Goal: Information Seeking & Learning: Find specific fact

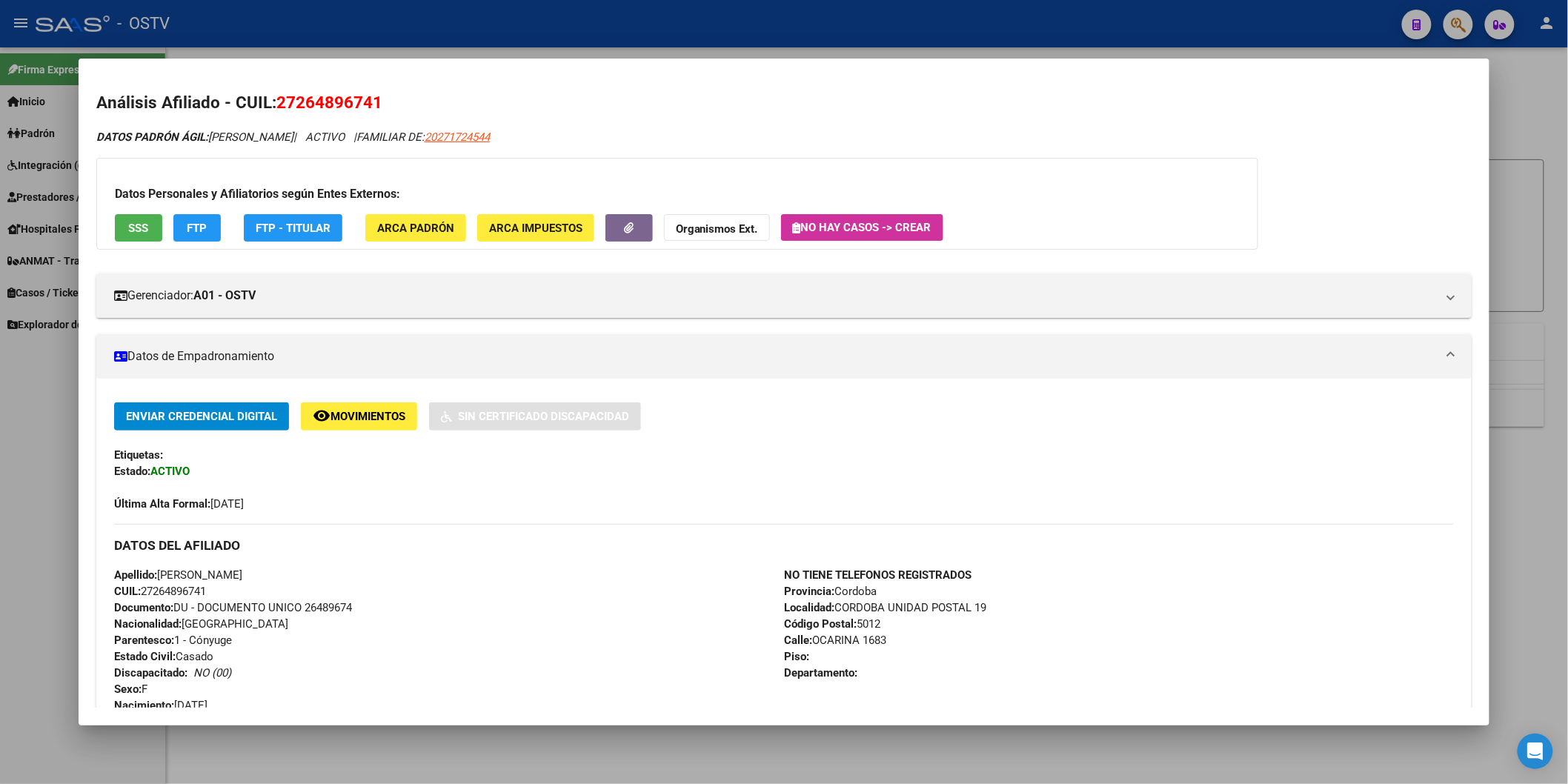
scroll to position [411, 0]
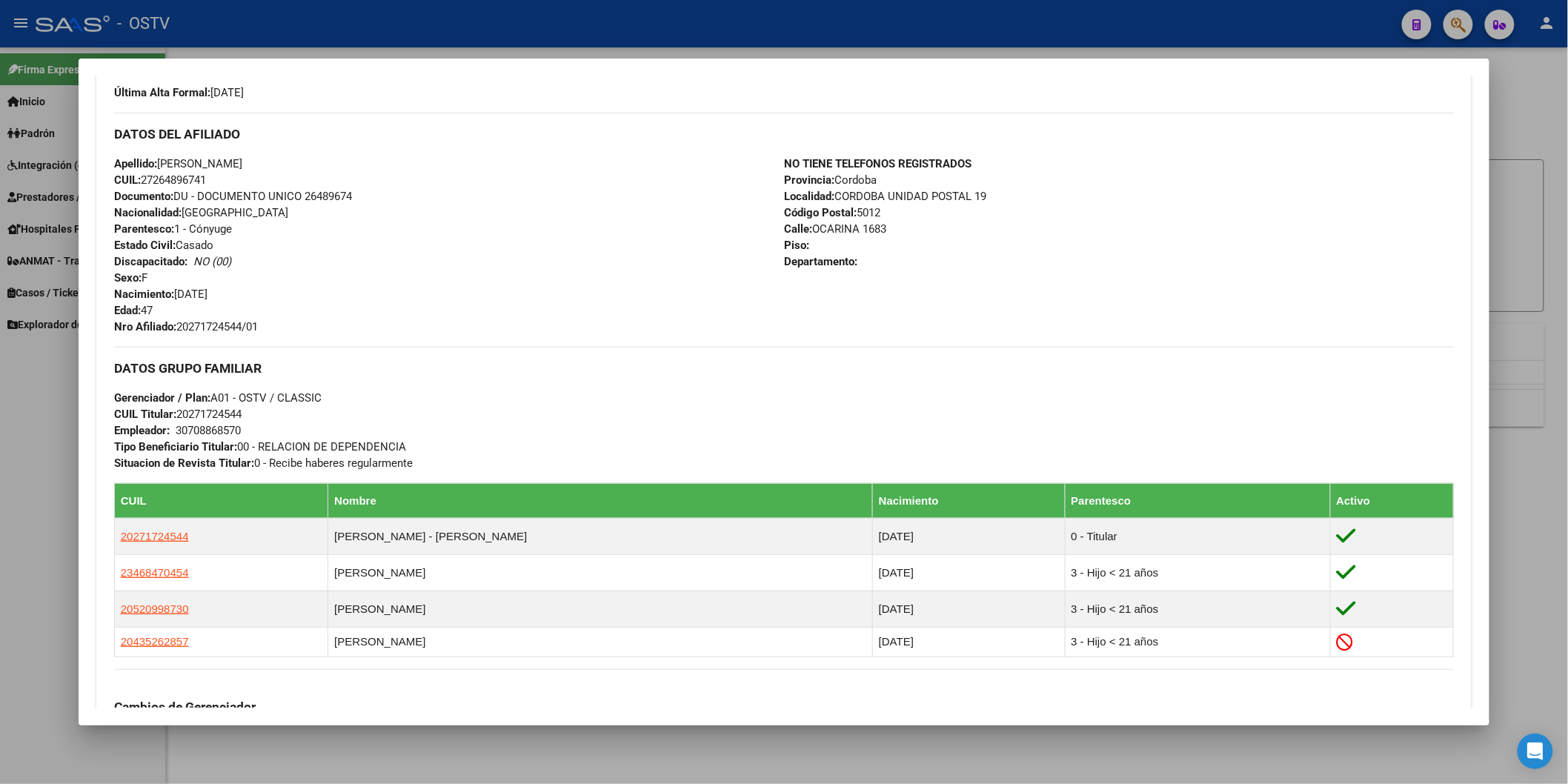
click at [422, 58] on mat-dialog-container "Análisis Afiliado - CUIL: 27264896741 DATOS PADRÓN ÁGIL: [PERSON_NAME] | ACTIVO…" at bounding box center [783, 392] width 1411 height 666
click at [598, 36] on div at bounding box center [784, 392] width 1568 height 784
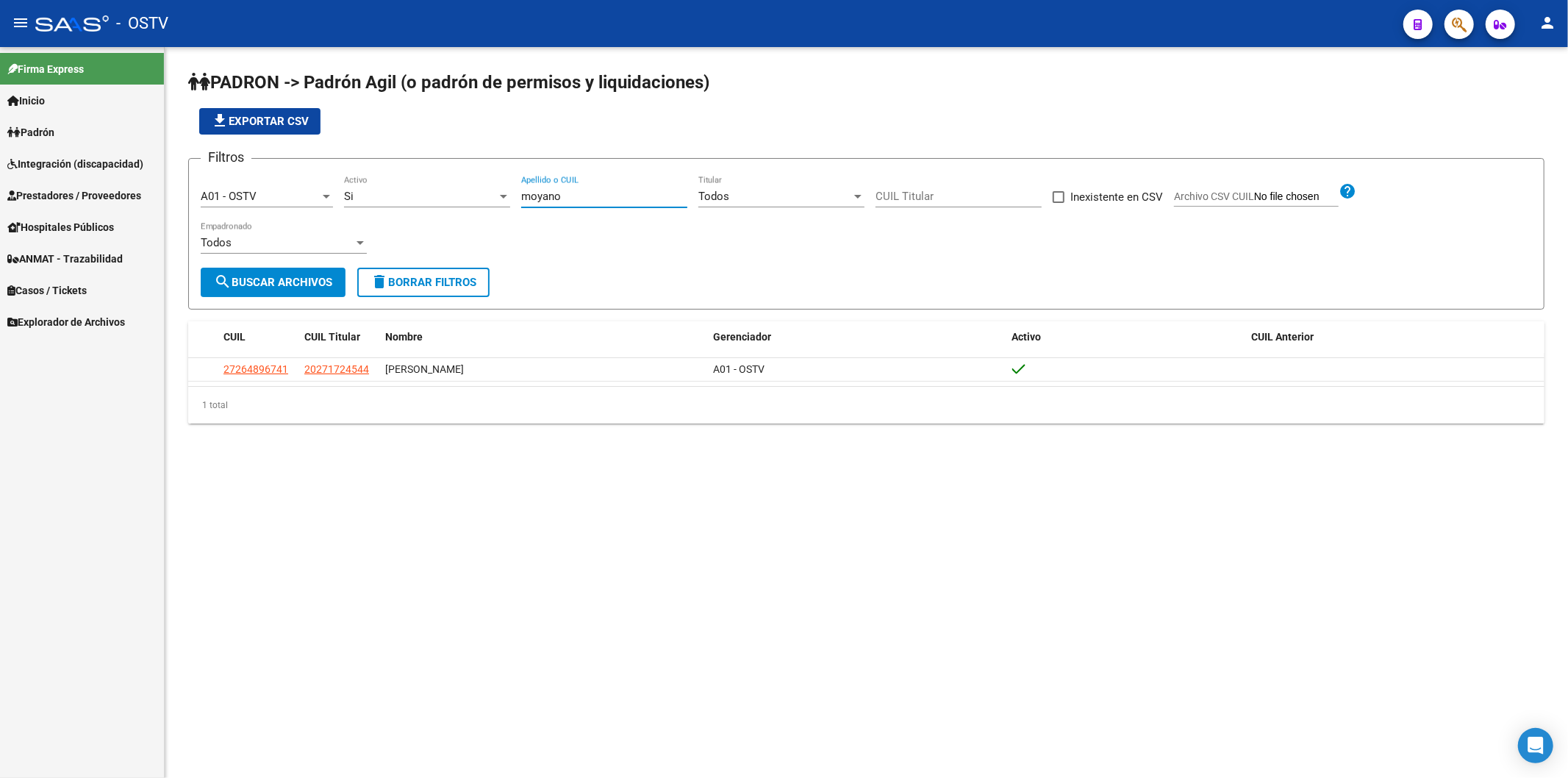
drag, startPoint x: 599, startPoint y: 198, endPoint x: 385, endPoint y: 154, distance: 218.5
click at [459, 195] on div "Filtros A01 - OSTV Seleccionar Gerenciador Si Activo [PERSON_NAME] Apellido o C…" at bounding box center [866, 219] width 1331 height 97
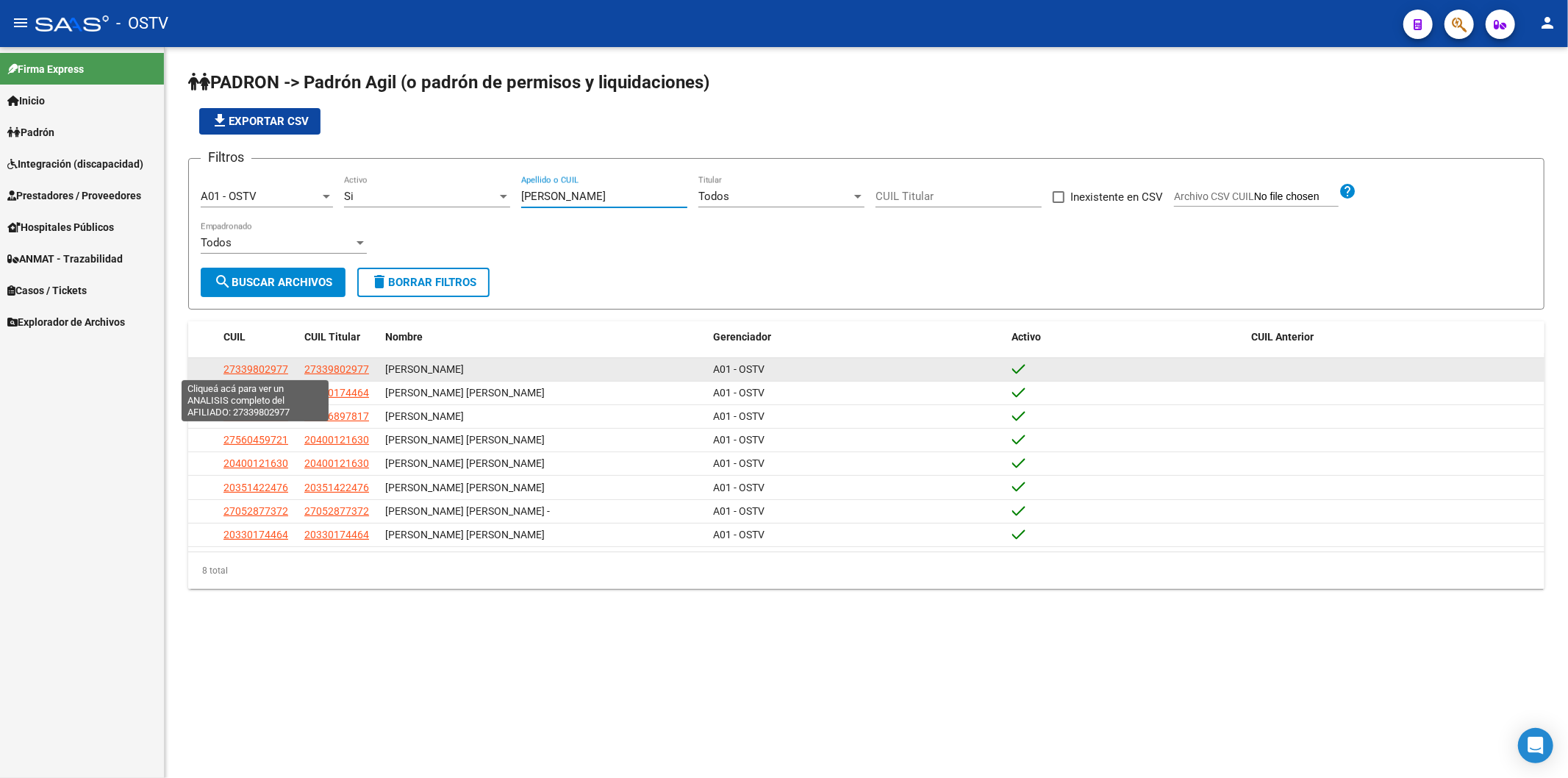
type input "[PERSON_NAME]"
click at [287, 365] on span "27339802977" at bounding box center [255, 369] width 65 height 12
type textarea "27339802977"
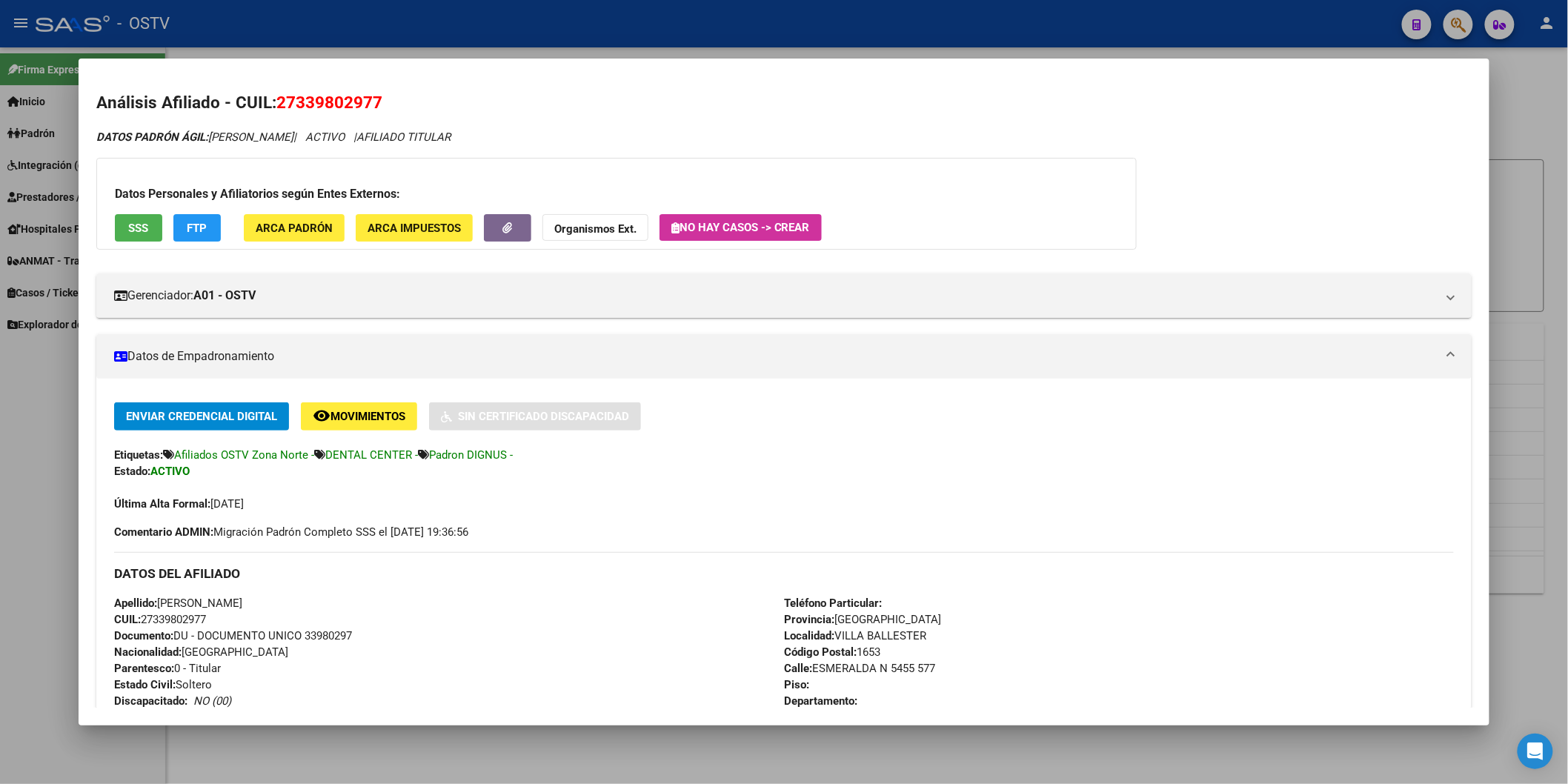
scroll to position [164, 0]
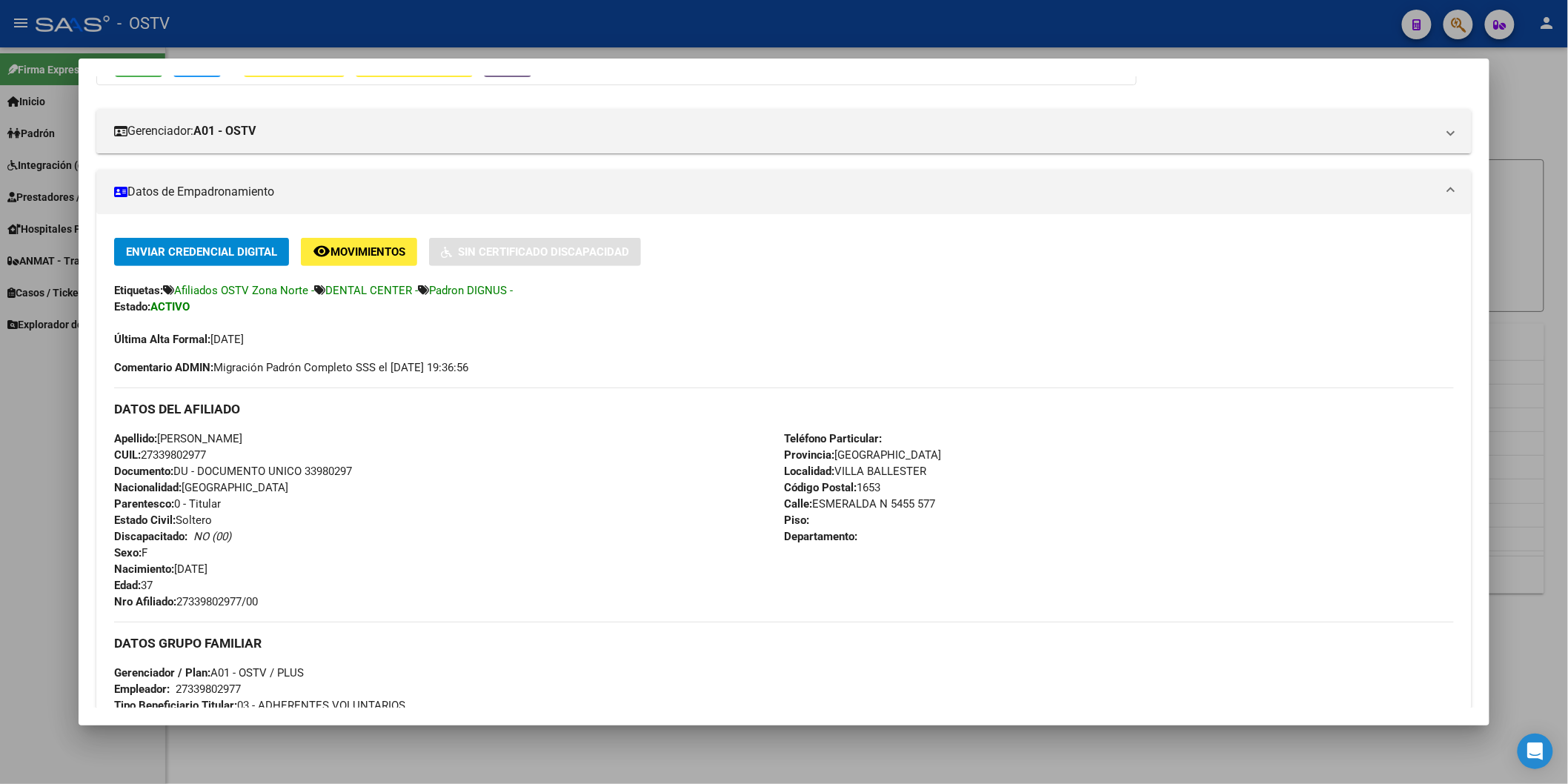
drag, startPoint x: 174, startPoint y: 595, endPoint x: 262, endPoint y: 596, distance: 88.0
click at [262, 596] on div "Apellido: [PERSON_NAME] CUIL: 27339802977 Documento: DU - DOCUMENTO UNICO 33980…" at bounding box center [449, 520] width 670 height 179
drag, startPoint x: 242, startPoint y: 596, endPoint x: 342, endPoint y: 408, distance: 212.9
click at [342, 408] on h3 "DATOS DEL AFILIADO" at bounding box center [784, 409] width 1340 height 17
drag, startPoint x: 174, startPoint y: 602, endPoint x: 264, endPoint y: 598, distance: 90.1
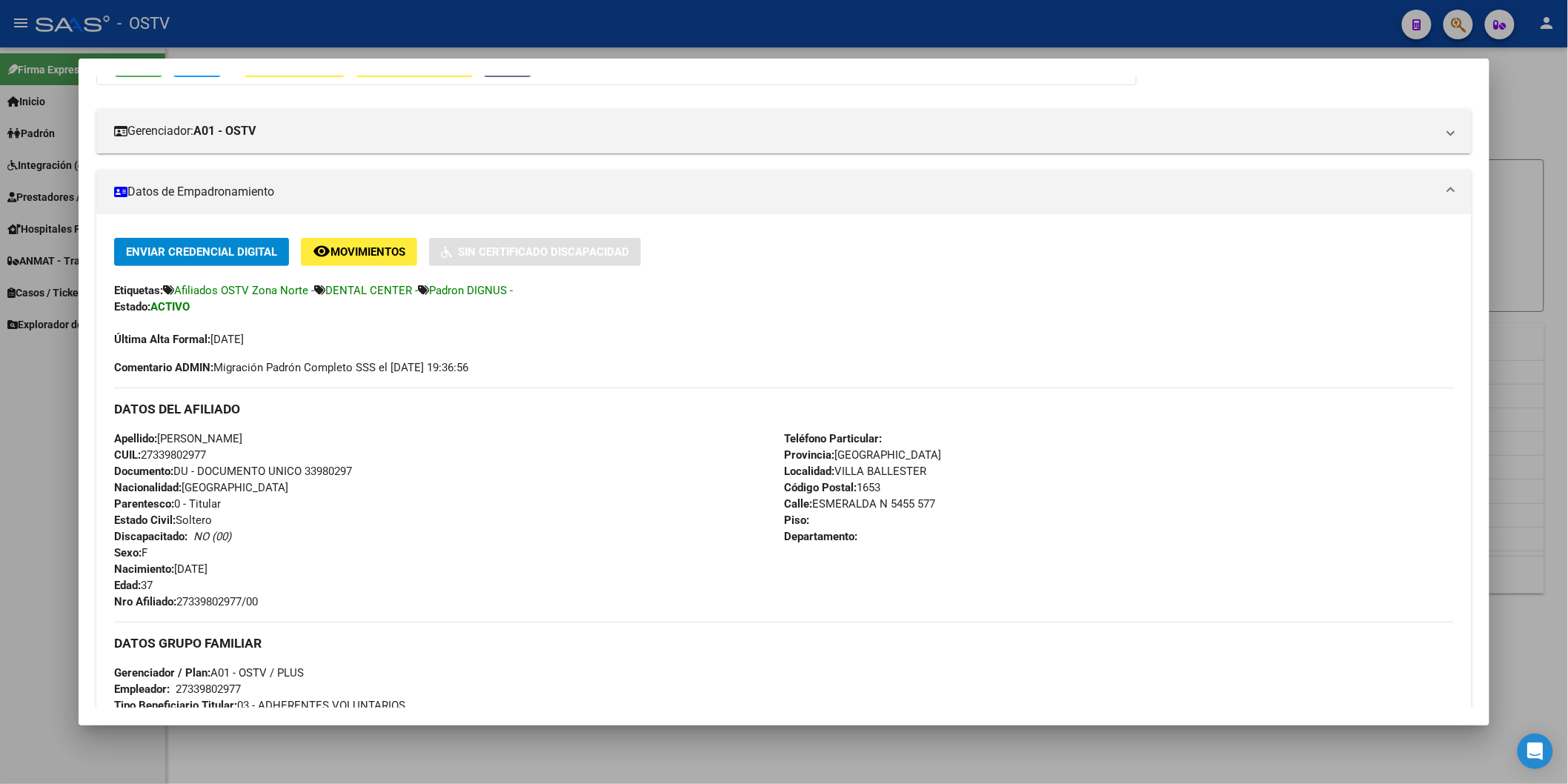
click at [264, 598] on div "Apellido: [PERSON_NAME] CUIL: 27339802977 Documento: DU - DOCUMENTO UNICO 33980…" at bounding box center [449, 520] width 670 height 179
copy span "27339802977/00"
click at [292, 42] on div at bounding box center [784, 392] width 1568 height 784
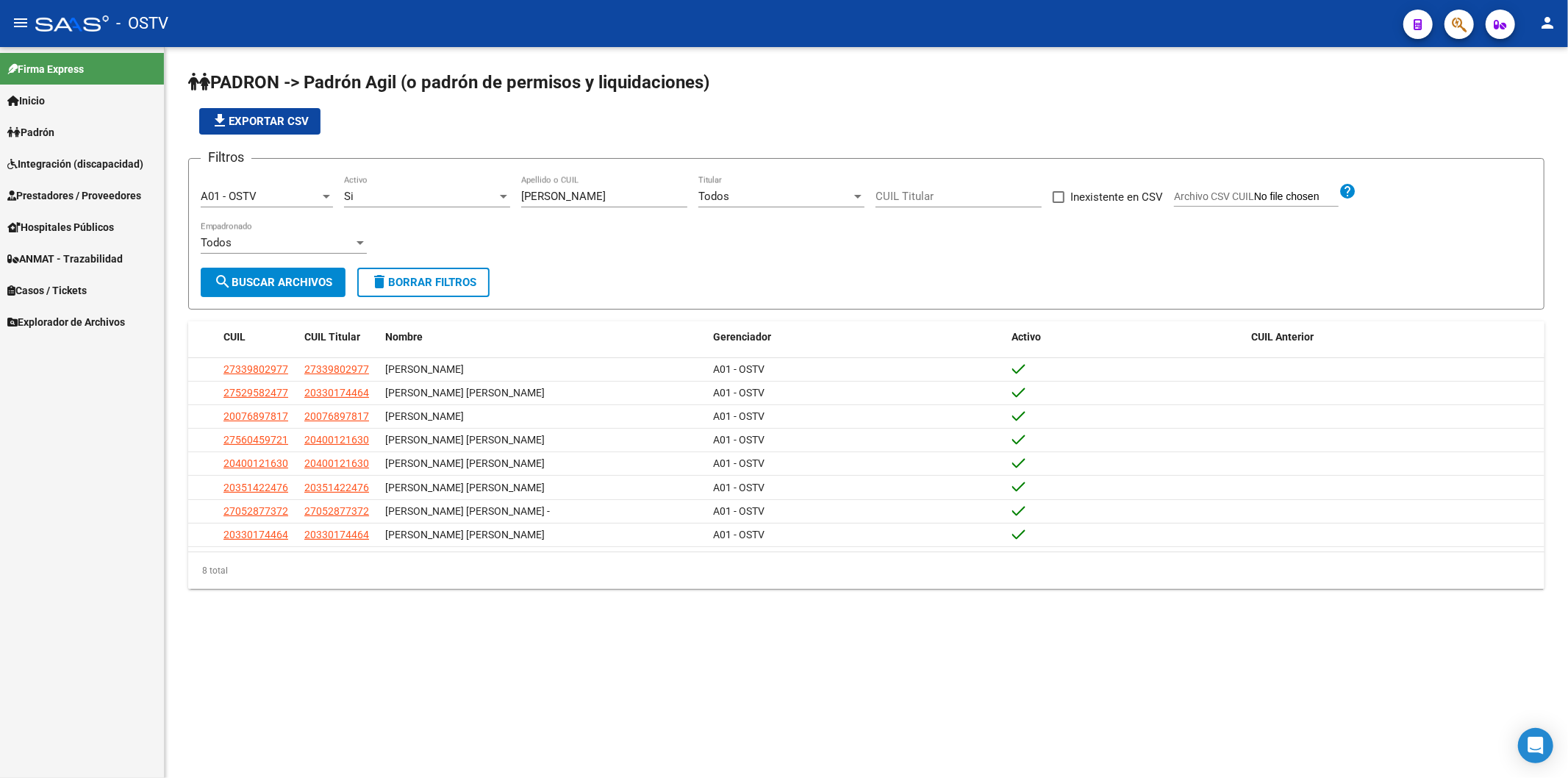
click at [611, 135] on div "file_download Exportar CSV" at bounding box center [866, 121] width 1357 height 27
drag, startPoint x: 582, startPoint y: 191, endPoint x: 463, endPoint y: 192, distance: 119.0
click at [465, 192] on div "Filtros A01 - OSTV Seleccionar Gerenciador Si Activo [PERSON_NAME] Apellido o C…" at bounding box center [866, 219] width 1331 height 97
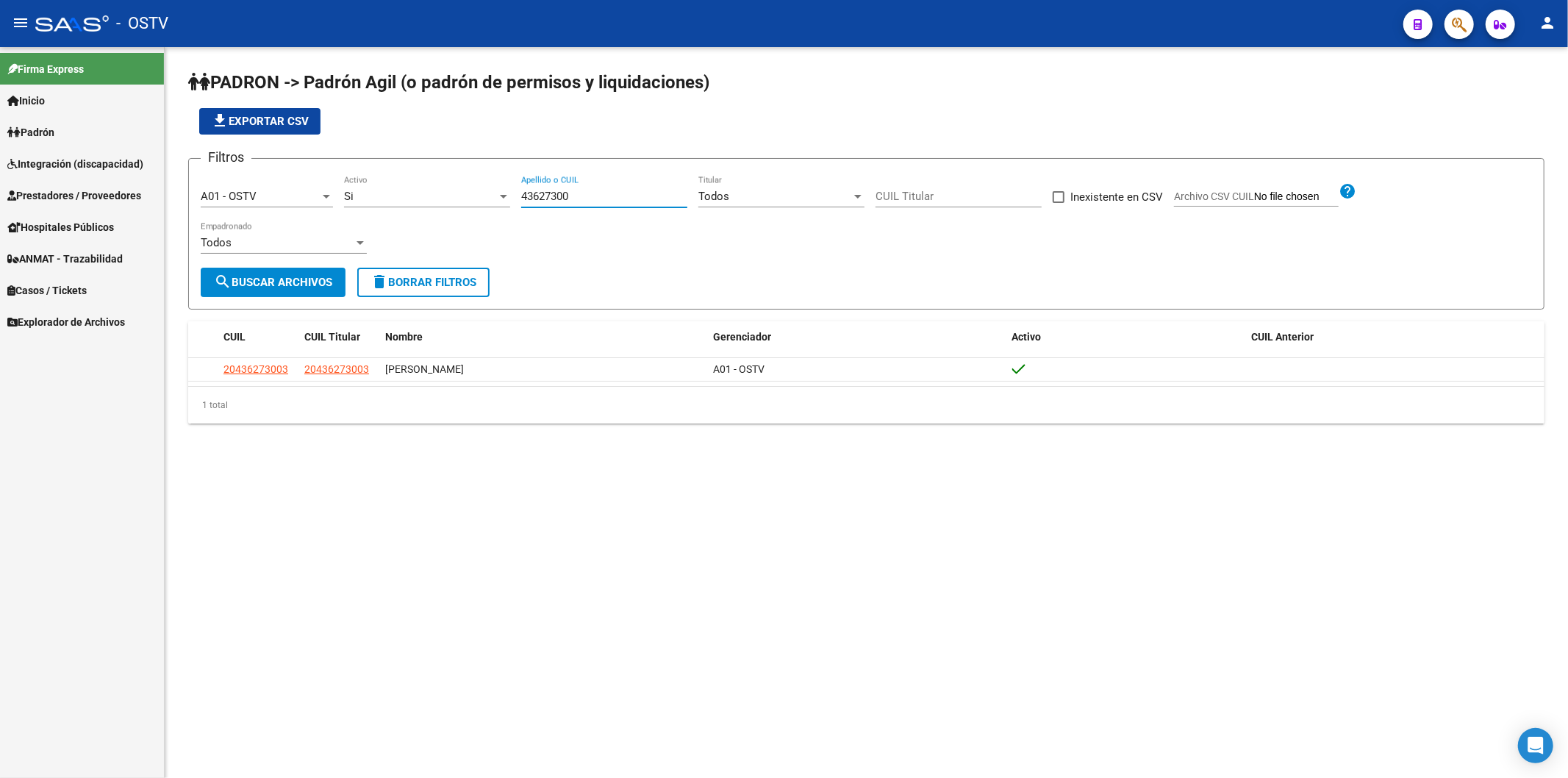
type input "43627300"
click at [275, 355] on datatable-header "CUIL CUIL Titular Nombre Gerenciador Activo CUIL Anterior" at bounding box center [866, 339] width 1357 height 37
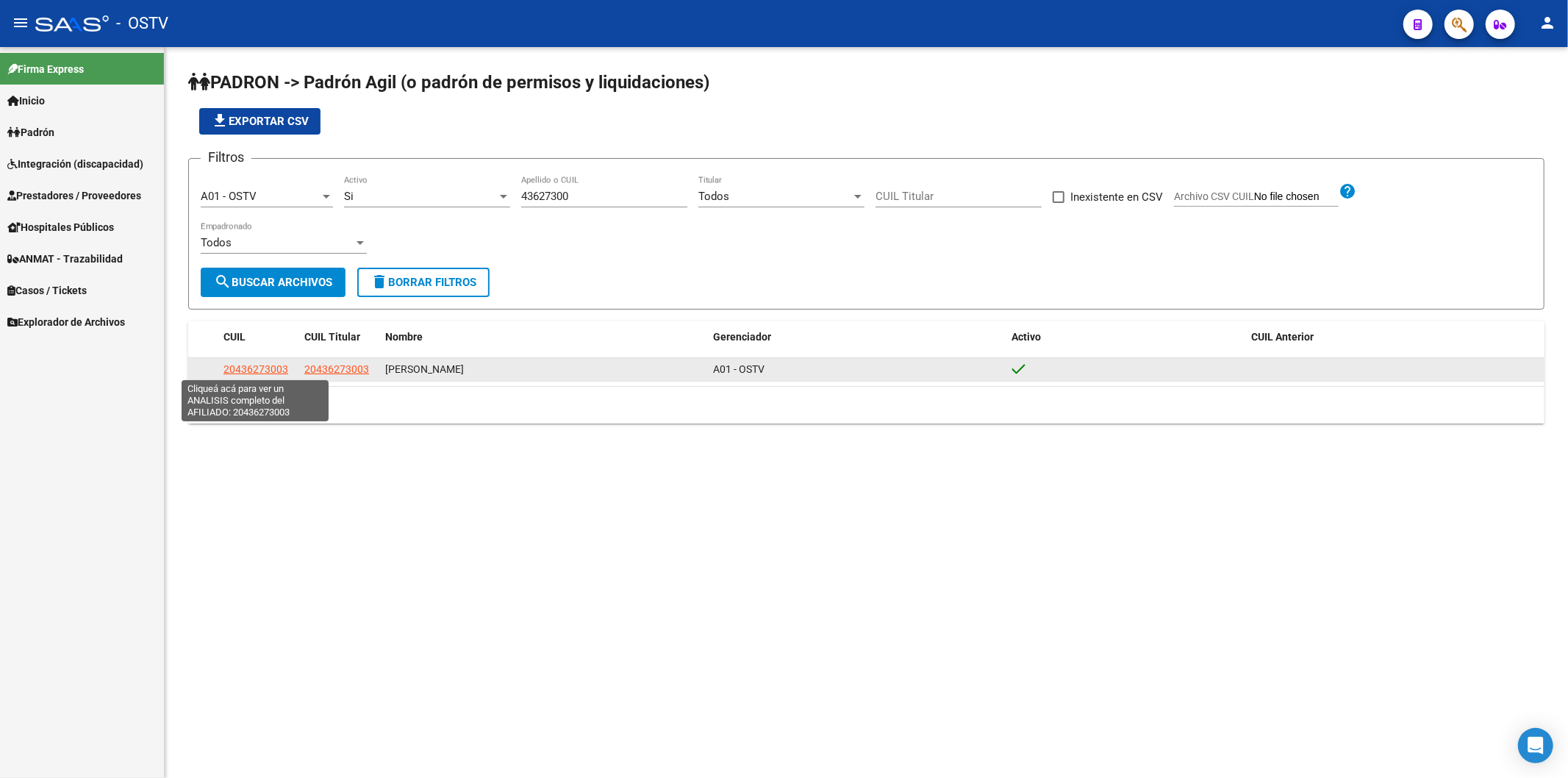
click at [275, 364] on span "20436273003" at bounding box center [255, 369] width 65 height 12
type textarea "20436273003"
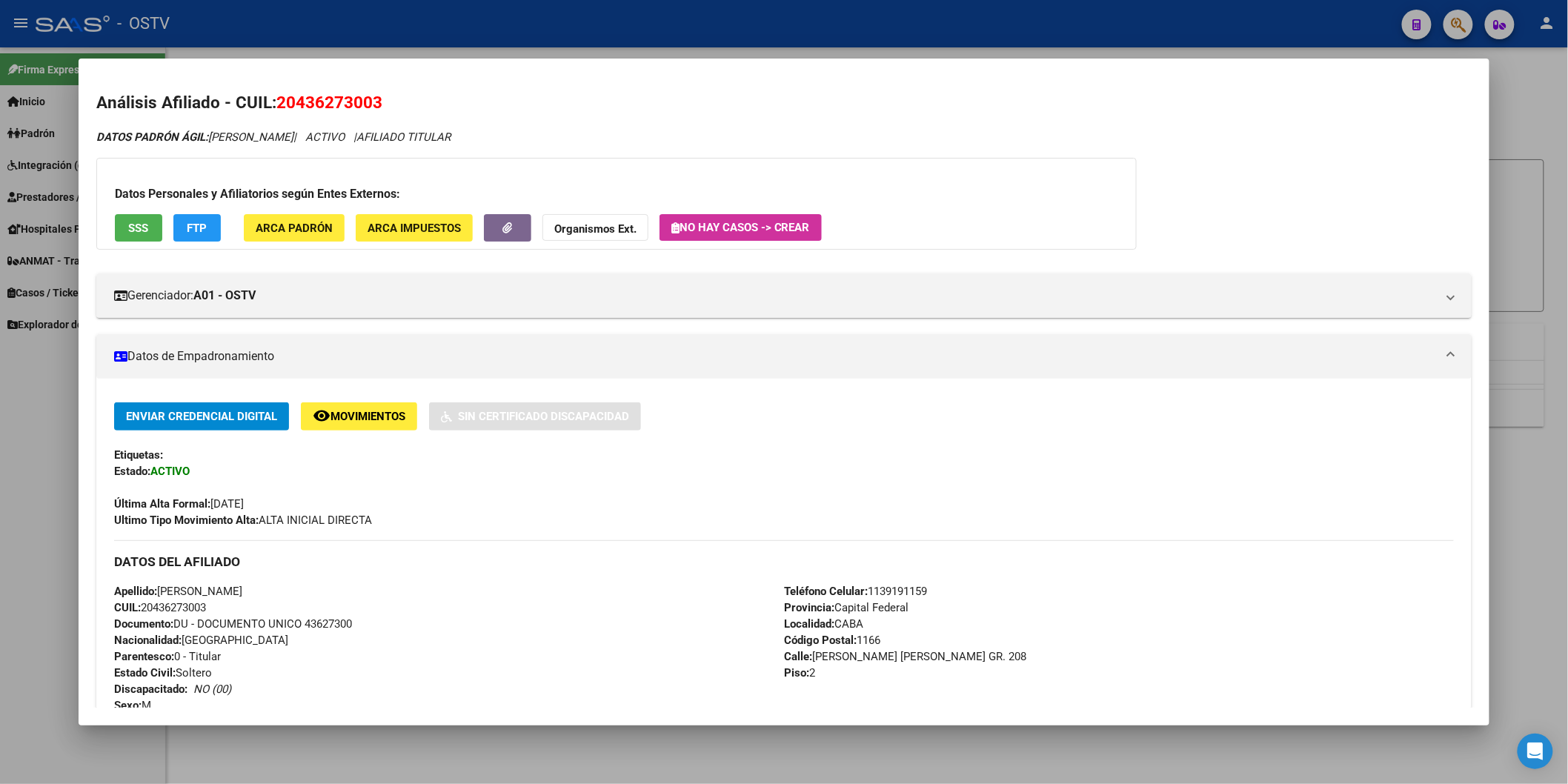
drag, startPoint x: 157, startPoint y: 595, endPoint x: 346, endPoint y: 583, distance: 189.4
click at [346, 583] on div "Apellido: [PERSON_NAME]: 20436273003 Documento: DU - DOCUMENTO UNICO 43627300 N…" at bounding box center [449, 673] width 670 height 179
copy span "[PERSON_NAME]"
